Goal: Check status: Check status

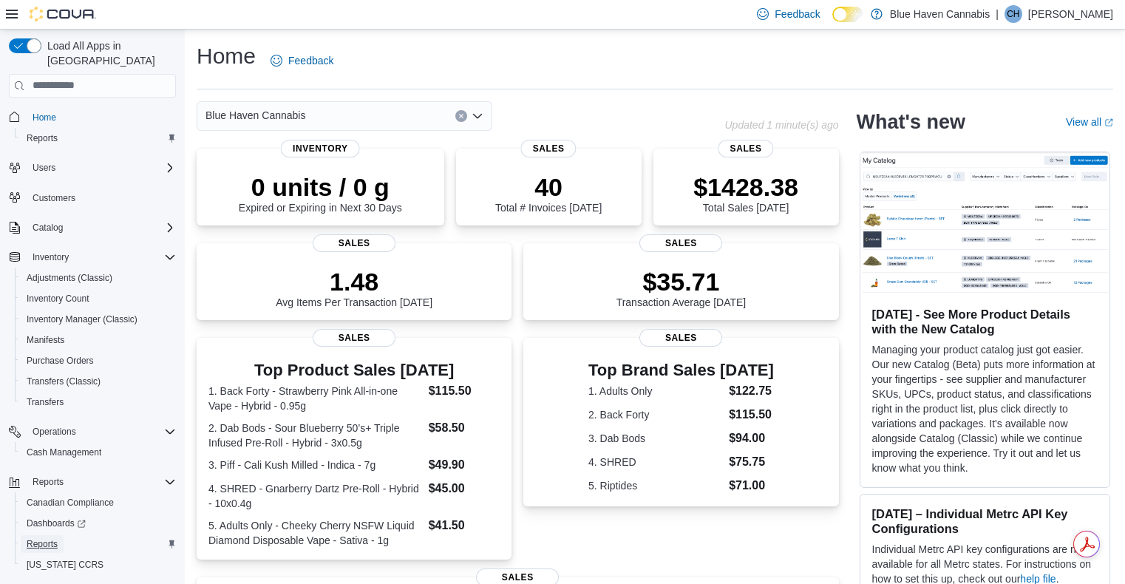
click at [39, 538] on span "Reports" at bounding box center [42, 544] width 31 height 12
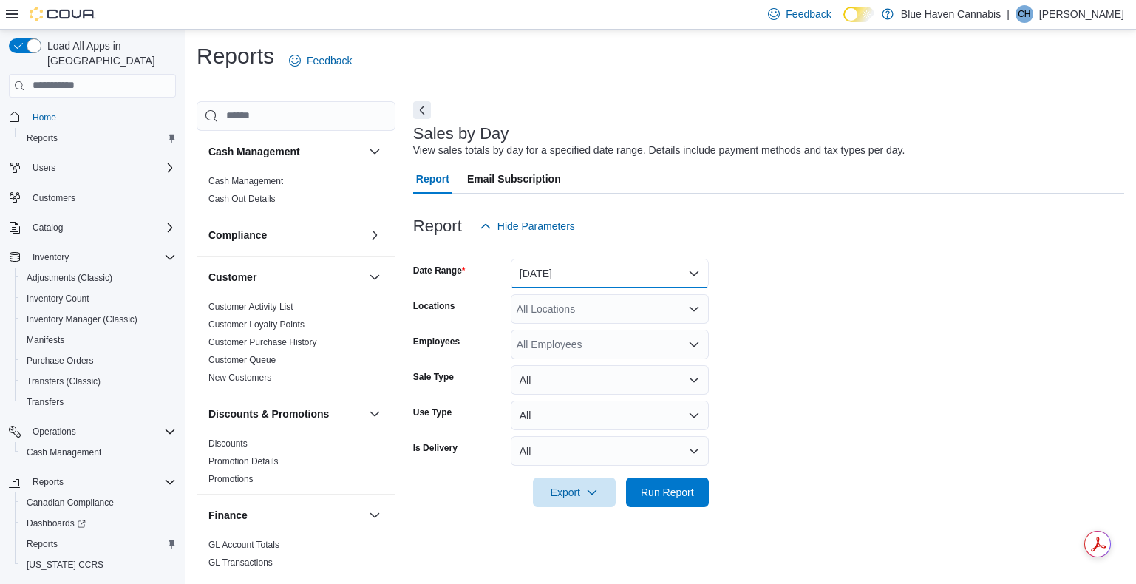
click at [620, 273] on button "Yesterday" at bounding box center [610, 274] width 198 height 30
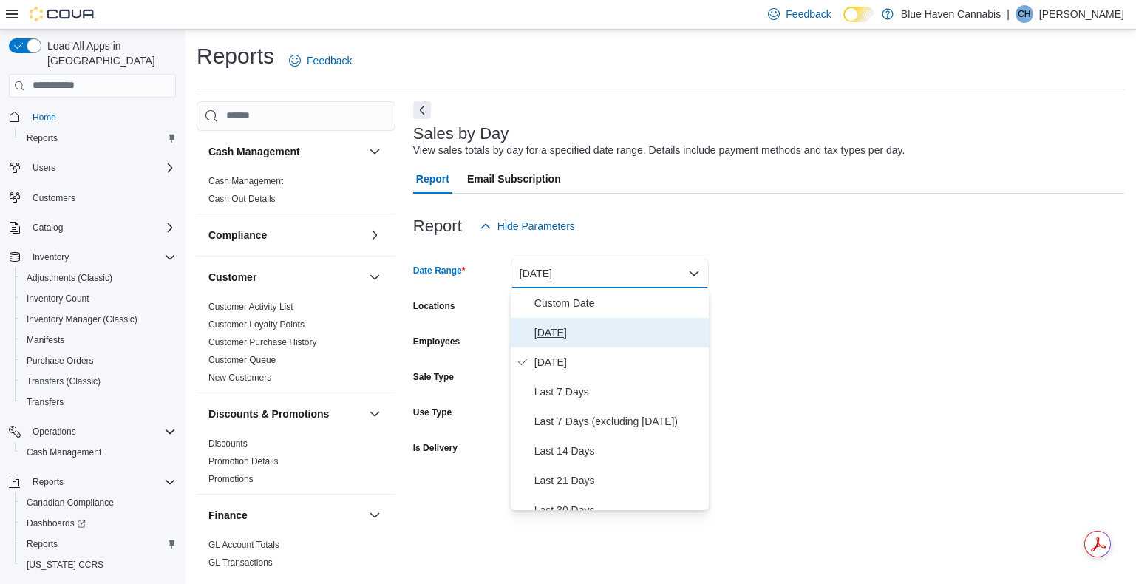
click at [541, 333] on span "Today" at bounding box center [618, 333] width 168 height 18
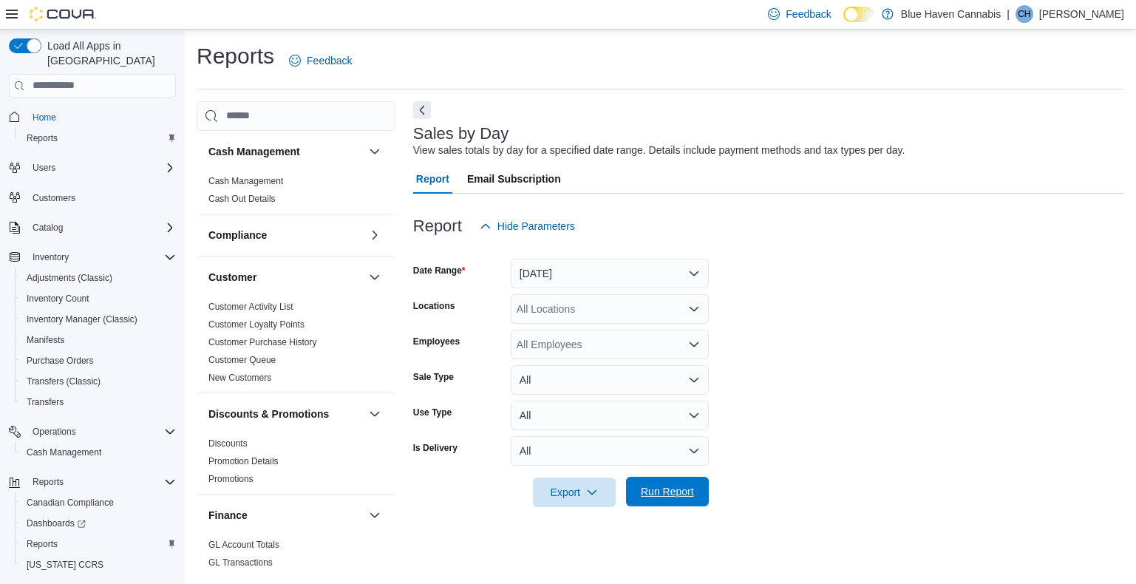
click at [672, 498] on span "Run Report" at bounding box center [667, 491] width 53 height 15
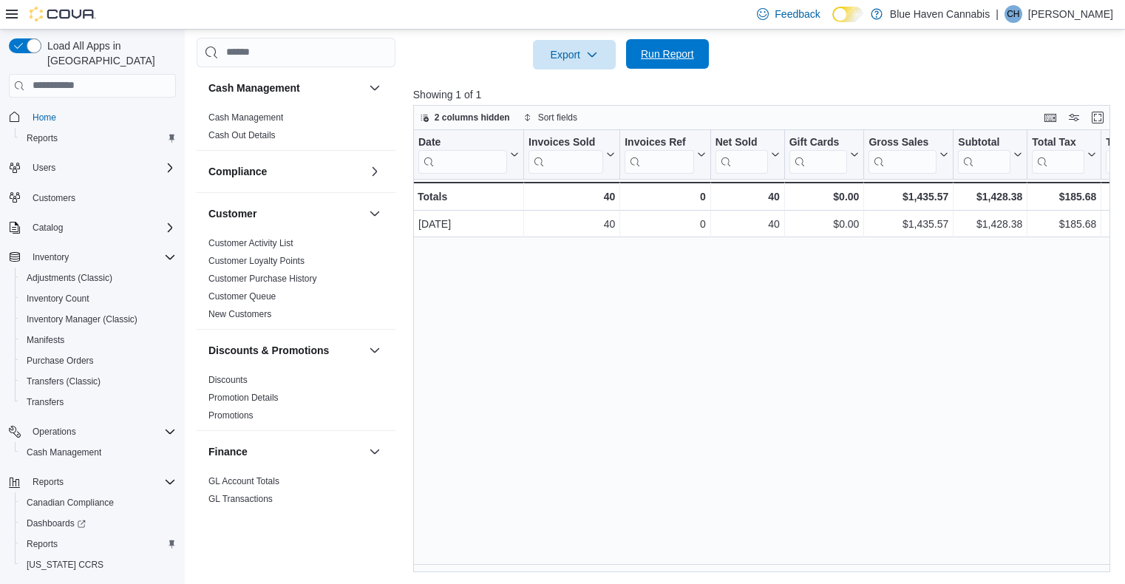
click at [672, 50] on span "Run Report" at bounding box center [667, 54] width 53 height 15
click at [652, 58] on span "Run Report" at bounding box center [667, 54] width 53 height 15
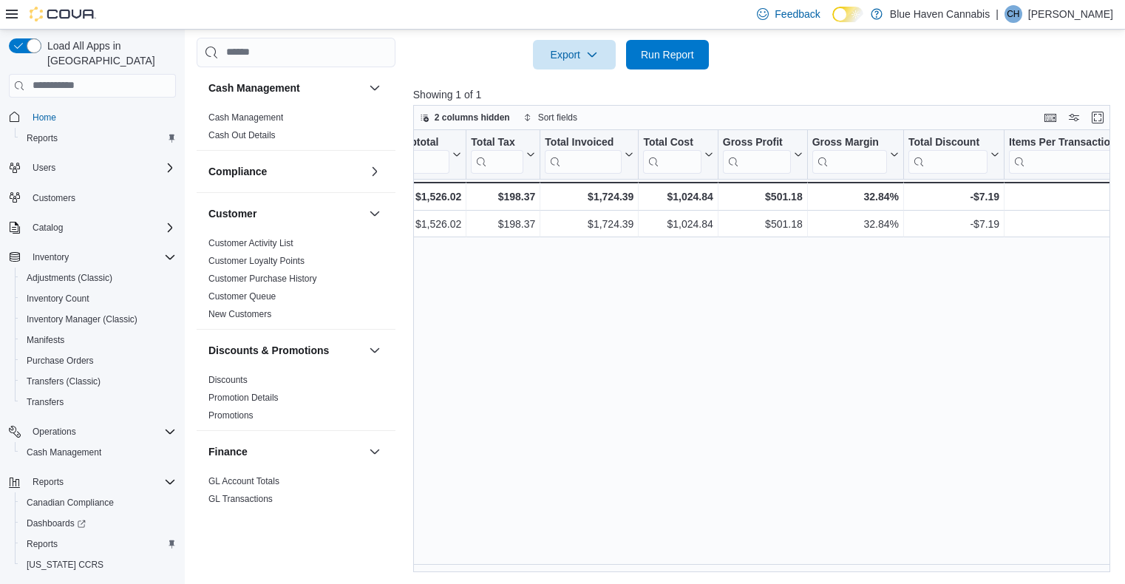
scroll to position [0, 565]
click at [675, 55] on span "Run Report" at bounding box center [667, 54] width 53 height 15
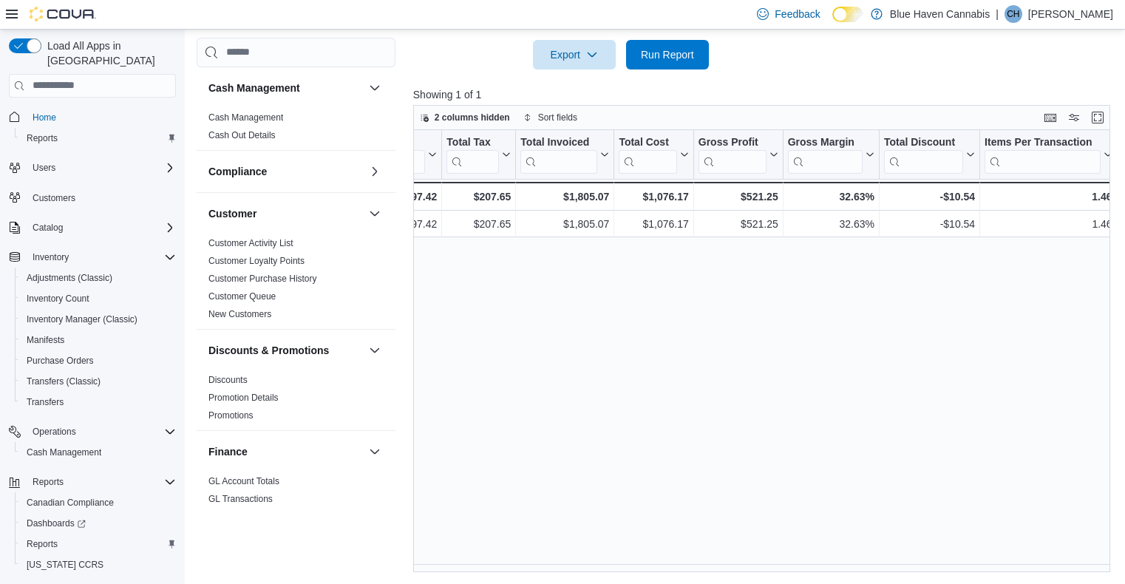
scroll to position [0, 591]
click at [662, 55] on span "Run Report" at bounding box center [667, 54] width 53 height 15
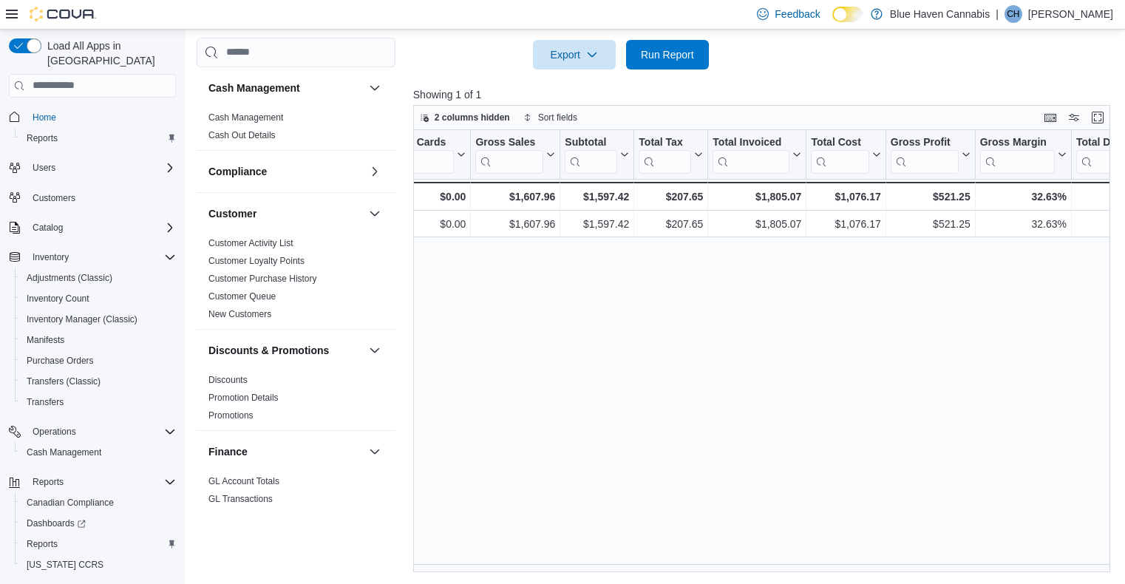
scroll to position [0, 361]
